Goal: Task Accomplishment & Management: Complete application form

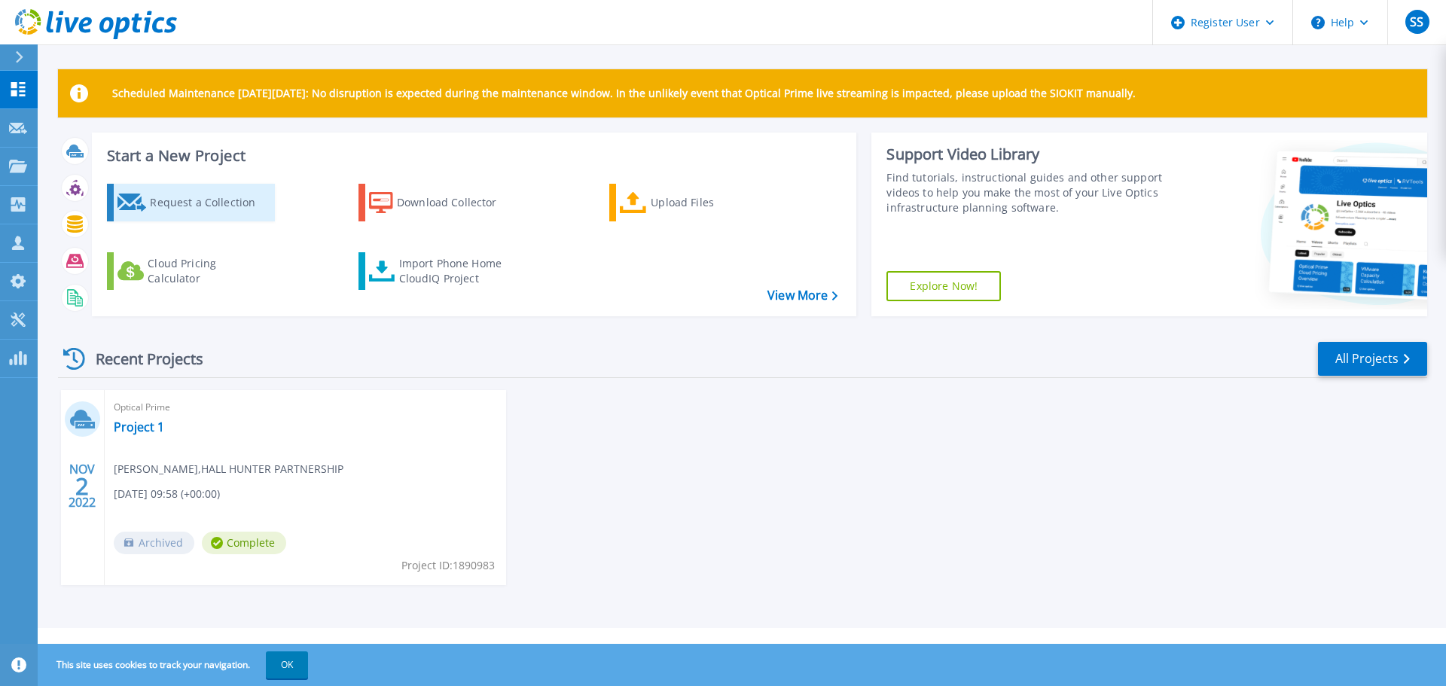
click at [193, 209] on div "Request a Collection" at bounding box center [210, 202] width 120 height 30
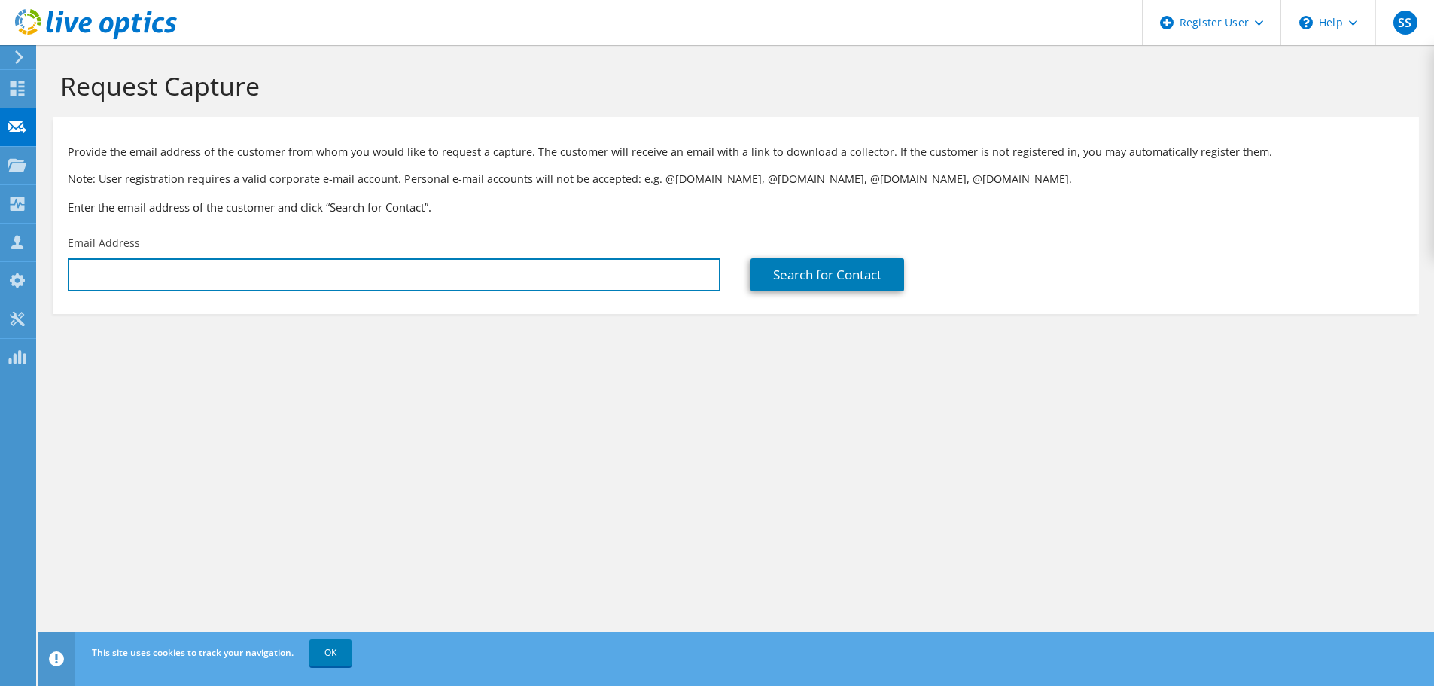
drag, startPoint x: 573, startPoint y: 282, endPoint x: 664, endPoint y: 501, distance: 236.6
click at [571, 282] on input "text" at bounding box center [394, 274] width 653 height 33
paste input "itadmin@brockwood.org.uk"
type input "itadmin@brockwood.org.uk"
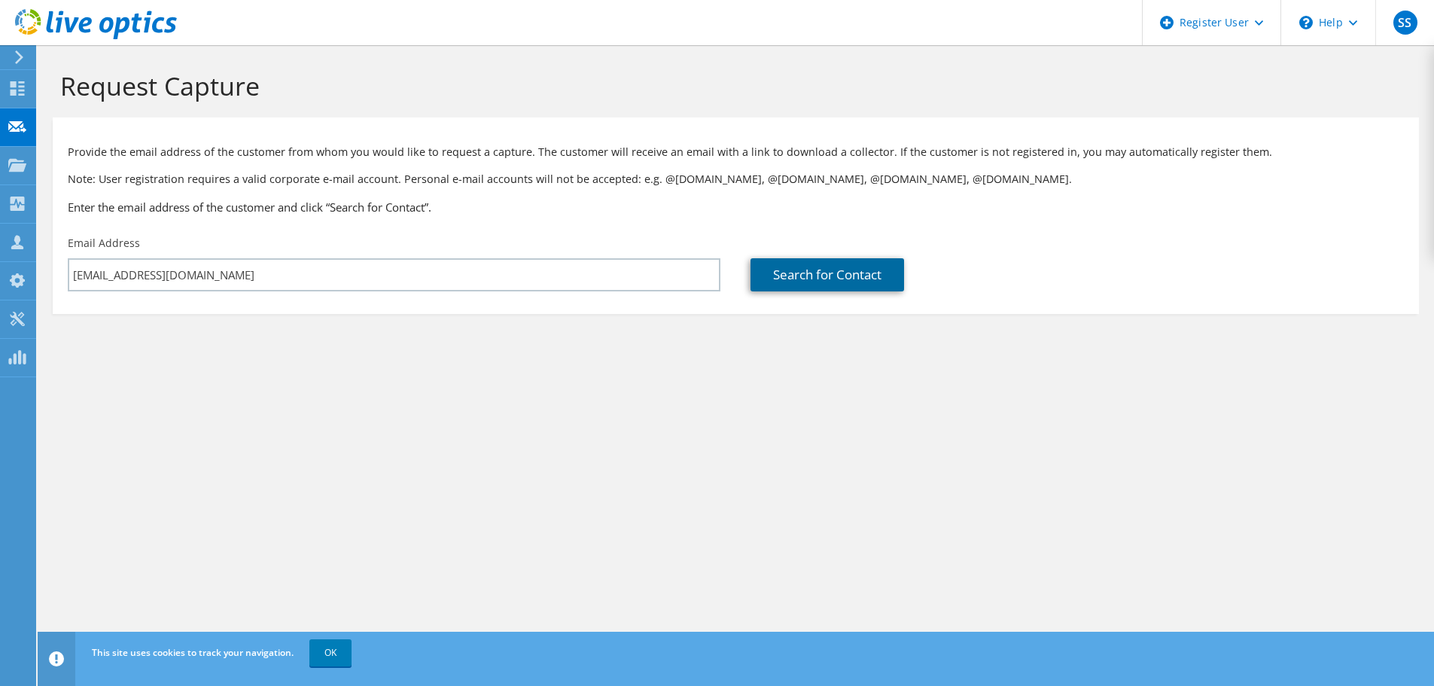
click at [817, 273] on link "Search for Contact" at bounding box center [828, 274] width 154 height 33
type input "Brockwood Park School"
type input "Fareed"
type input "Bousfaha"
type input "[GEOGRAPHIC_DATA]"
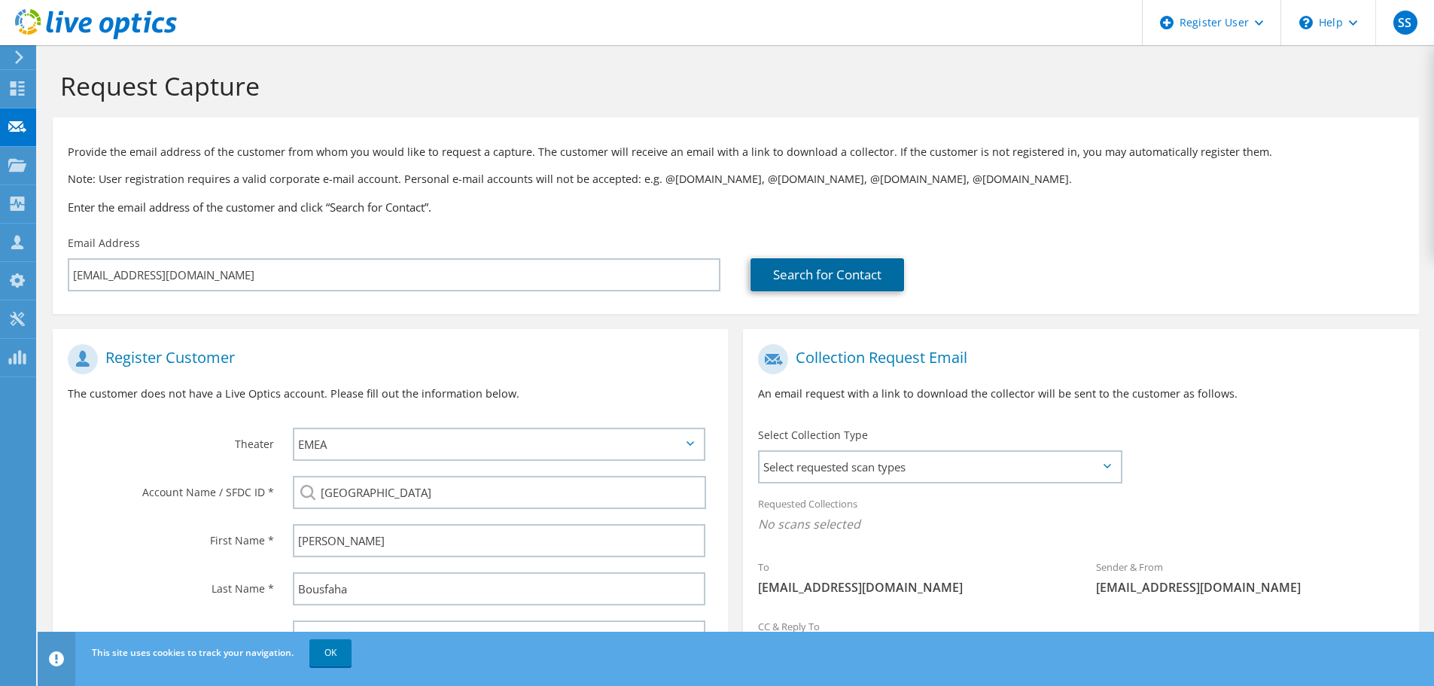
scroll to position [151, 0]
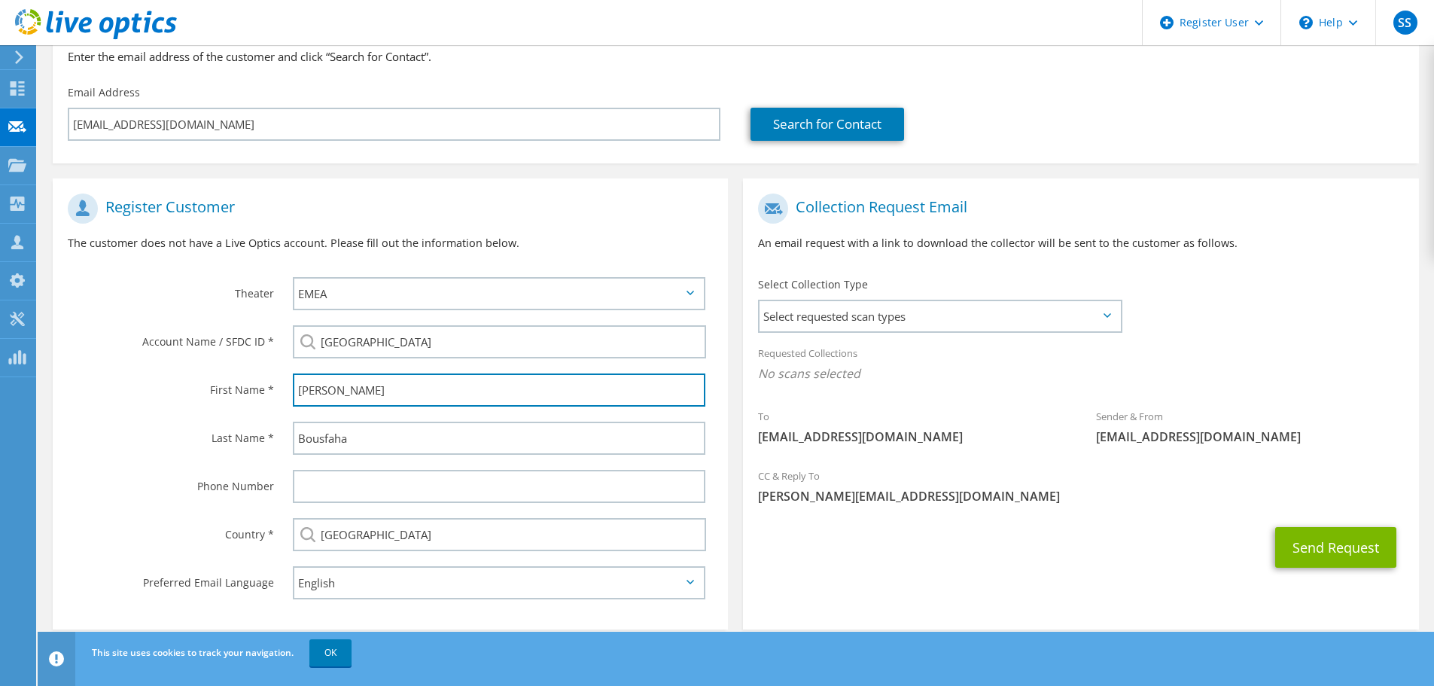
drag, startPoint x: 338, startPoint y: 379, endPoint x: 162, endPoint y: 327, distance: 183.7
click at [162, 327] on section "Register Customer The customer does not have a Live Optics account. Please fill…" at bounding box center [390, 403] width 675 height 451
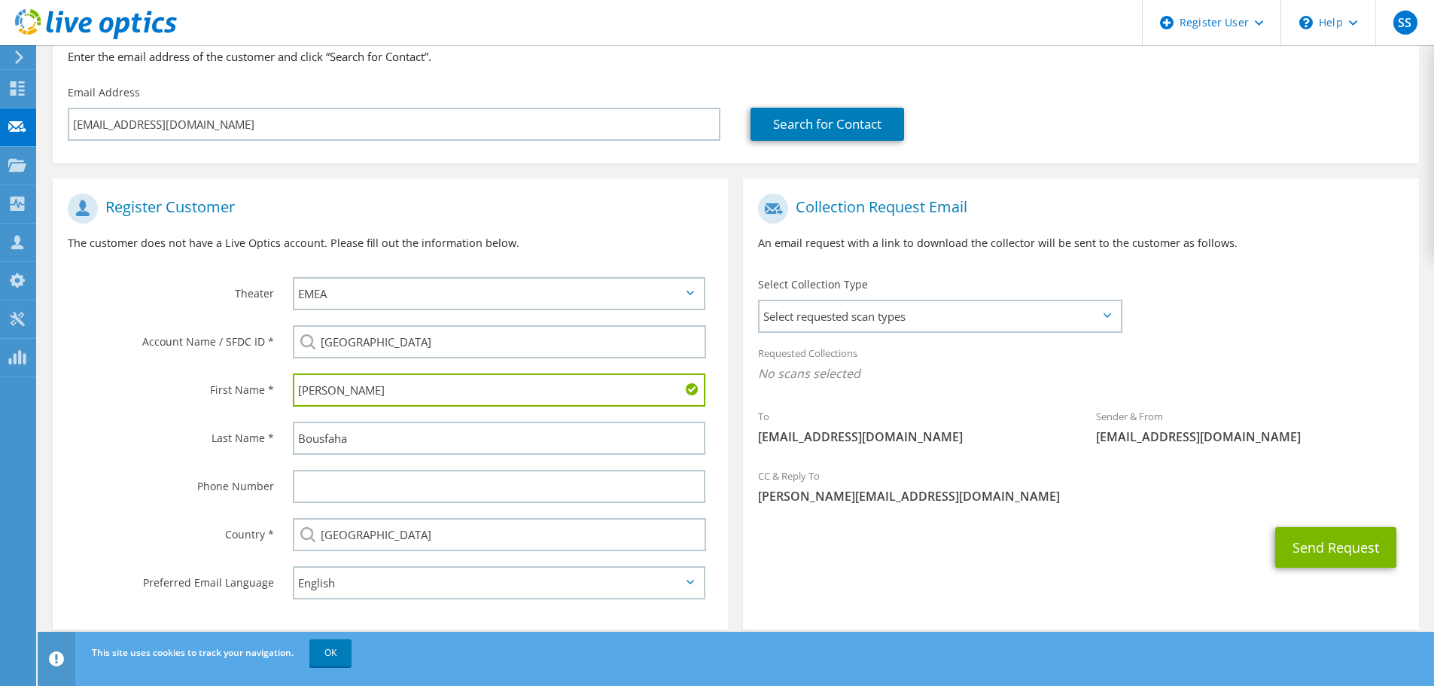
drag, startPoint x: 236, startPoint y: 369, endPoint x: 241, endPoint y: 378, distance: 10.1
click at [236, 369] on div "First Name * Julien" at bounding box center [390, 390] width 675 height 48
drag, startPoint x: 337, startPoint y: 389, endPoint x: 227, endPoint y: 384, distance: 110.8
click at [227, 384] on div "First Name * Julien" at bounding box center [390, 390] width 675 height 48
type input "Julien"
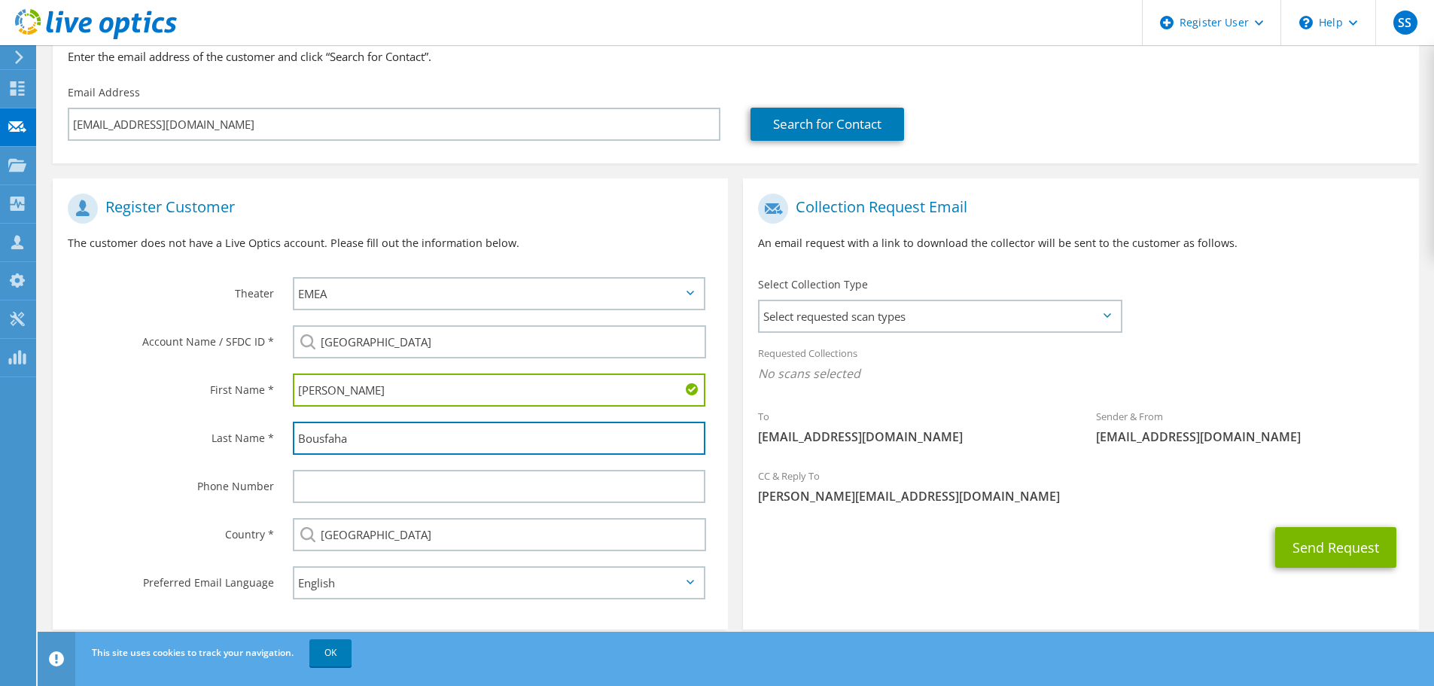
drag, startPoint x: 401, startPoint y: 443, endPoint x: 141, endPoint y: 429, distance: 260.9
click at [141, 429] on div "Last Name * Bousfaha" at bounding box center [390, 438] width 675 height 48
paste input "Julien"
type input "Julien"
click at [871, 580] on section "Collection Request Email An email request with a link to download the collector…" at bounding box center [1080, 403] width 675 height 451
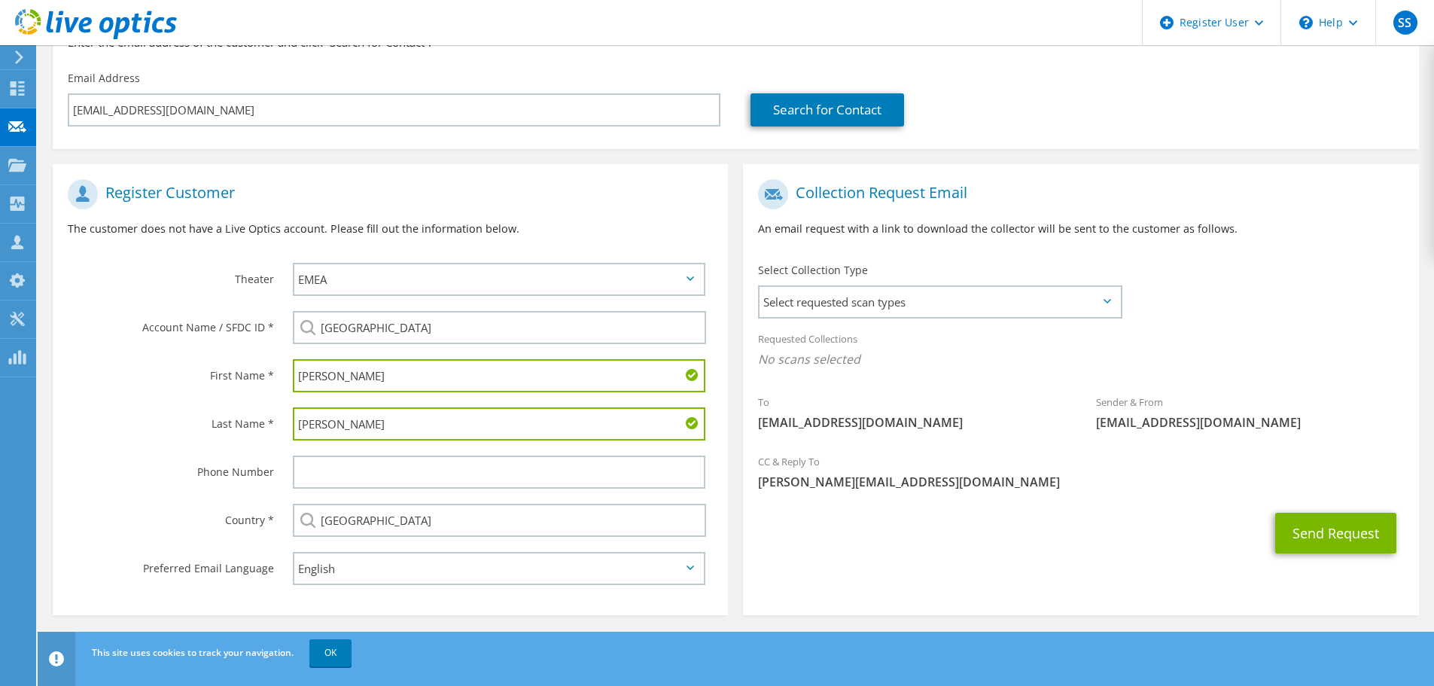
scroll to position [169, 0]
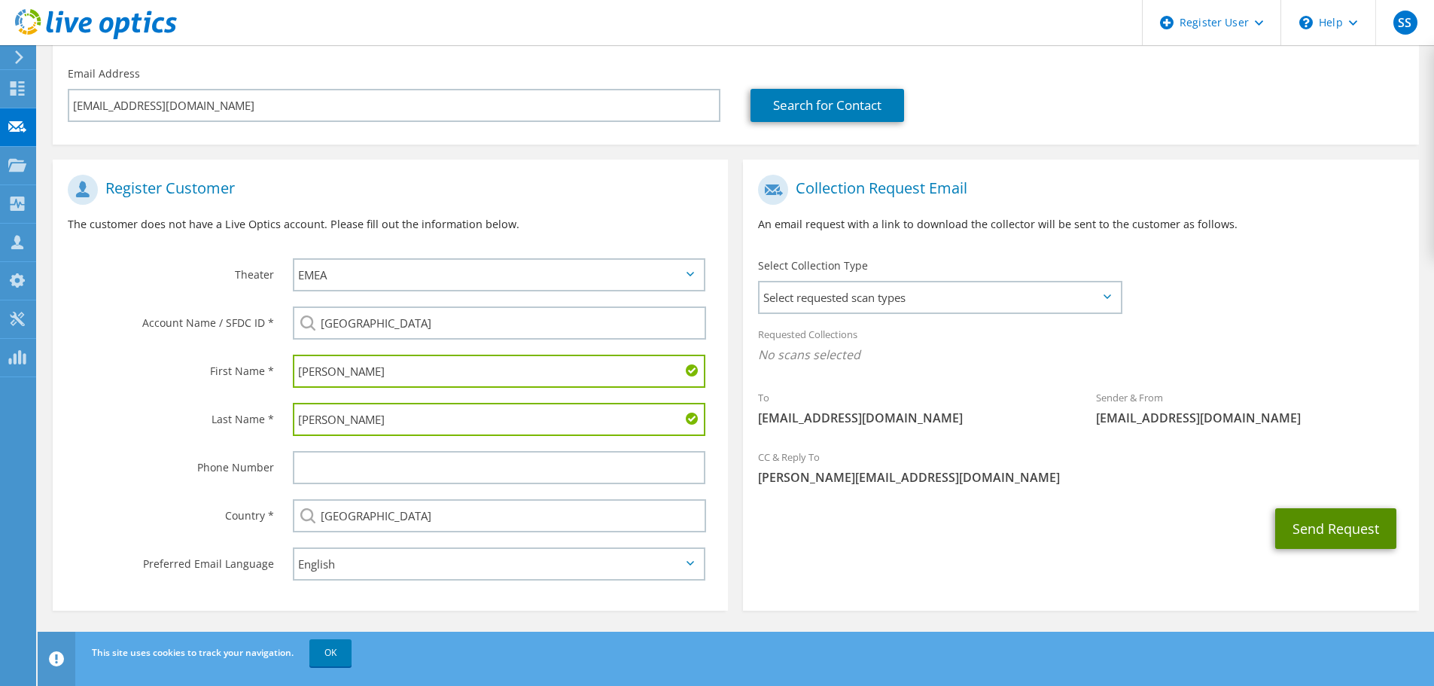
click at [1328, 526] on button "Send Request" at bounding box center [1335, 528] width 121 height 41
